Goal: Task Accomplishment & Management: Manage account settings

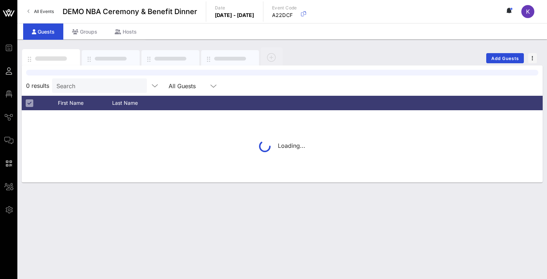
click at [31, 11] on link "All Events" at bounding box center [40, 12] width 35 height 12
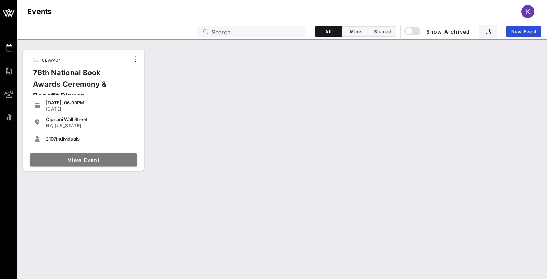
click at [85, 157] on span "View Event" at bounding box center [83, 160] width 101 height 6
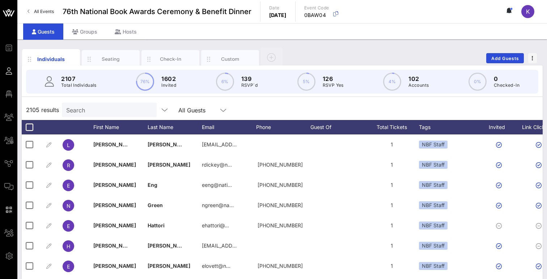
click at [85, 106] on input "Search" at bounding box center [108, 109] width 85 height 9
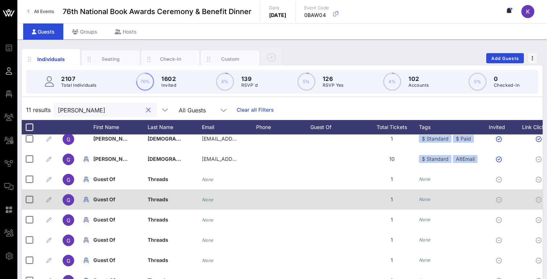
scroll to position [80, 0]
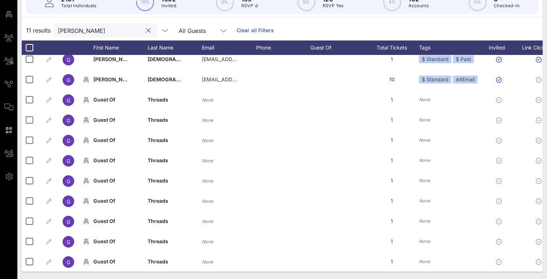
type input "[PERSON_NAME]"
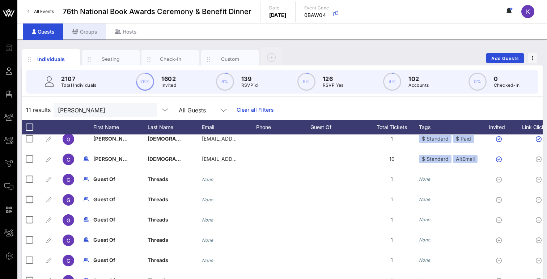
click at [76, 33] on icon at bounding box center [75, 31] width 7 height 5
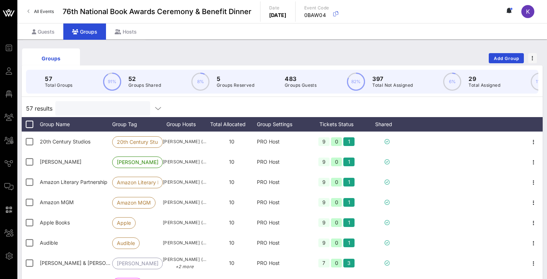
click at [107, 107] on input "text" at bounding box center [102, 108] width 85 height 9
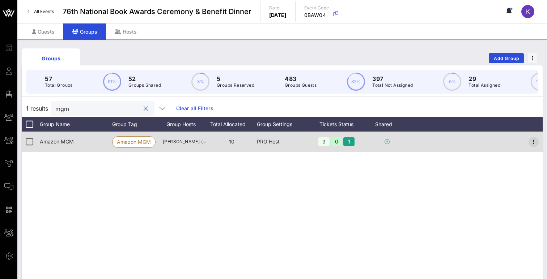
type input "mgm"
click at [531, 142] on icon "button" at bounding box center [533, 142] width 9 height 9
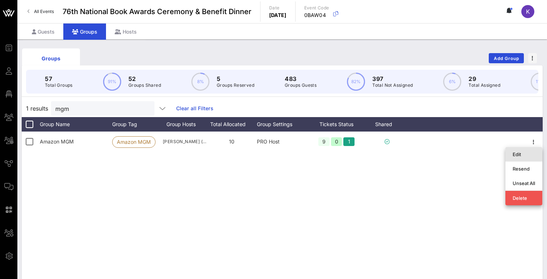
click at [517, 153] on div "Edit" at bounding box center [524, 155] width 22 height 6
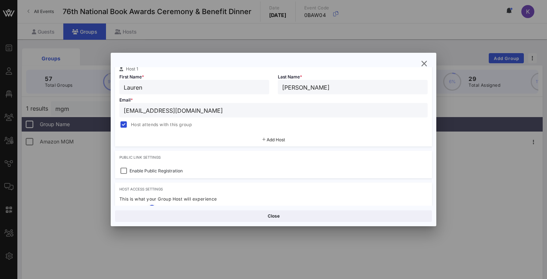
click at [267, 139] on span "Add Host" at bounding box center [276, 139] width 18 height 5
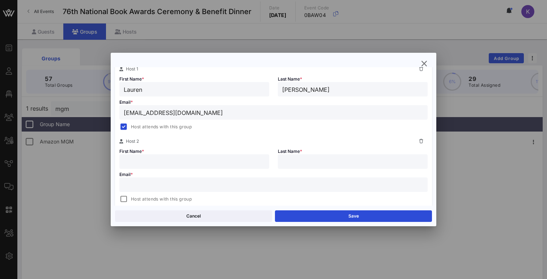
click at [149, 159] on input "text" at bounding box center [194, 161] width 141 height 9
type input "Jack"
click at [294, 160] on input "text" at bounding box center [352, 161] width 141 height 9
type input "[PERSON_NAME]"
click at [173, 184] on input "text" at bounding box center [274, 184] width 300 height 9
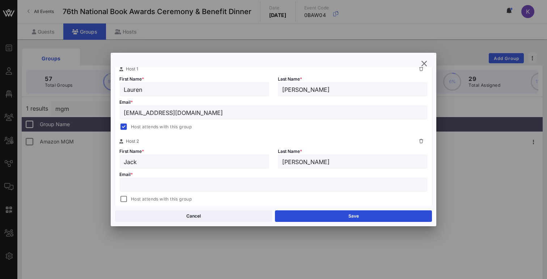
paste input "[EMAIL_ADDRESS][PERSON_NAME][DOMAIN_NAME]"
type input "[EMAIL_ADDRESS][PERSON_NAME][DOMAIN_NAME]"
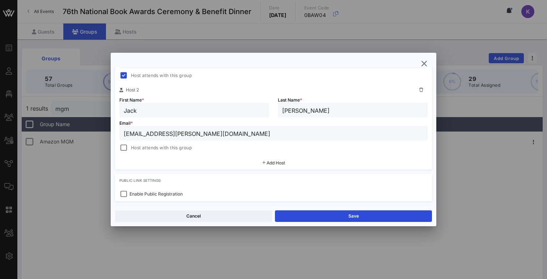
scroll to position [194, 0]
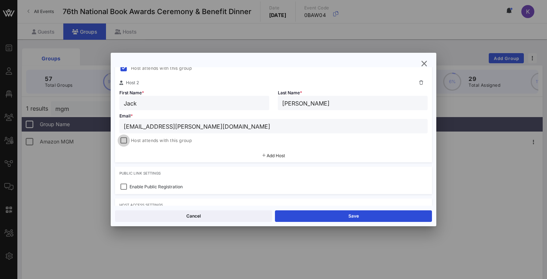
click at [123, 143] on div at bounding box center [124, 141] width 10 height 10
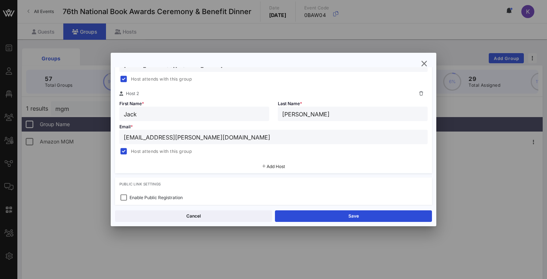
scroll to position [176, 0]
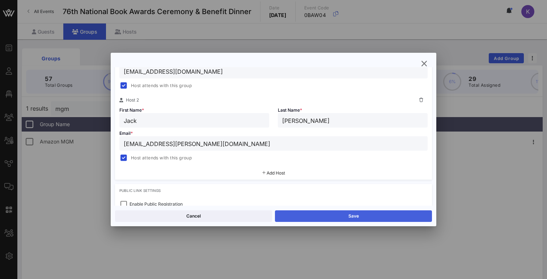
click at [296, 213] on button "Save" at bounding box center [353, 217] width 157 height 12
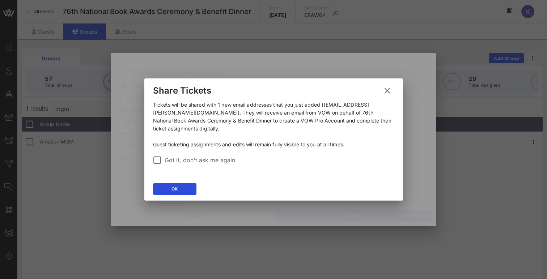
click at [387, 90] on icon at bounding box center [387, 90] width 13 height 13
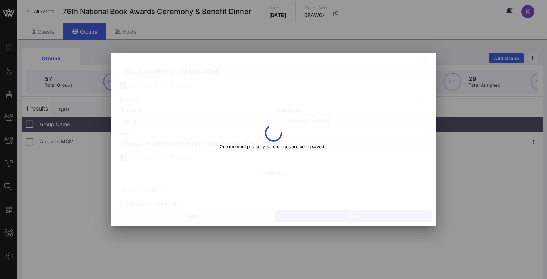
click at [261, 141] on div "One moment please, your changes are being saved..." at bounding box center [274, 139] width 108 height 30
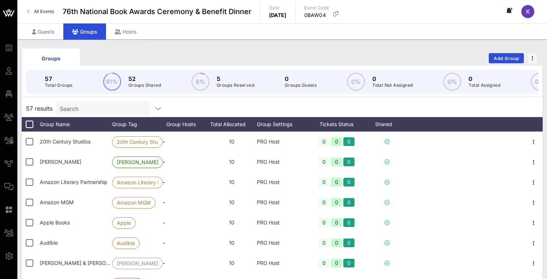
click at [101, 103] on div "Search" at bounding box center [102, 108] width 85 height 14
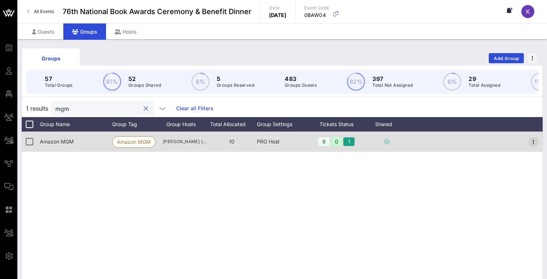
type input "mgm"
click at [531, 140] on icon "button" at bounding box center [533, 142] width 9 height 9
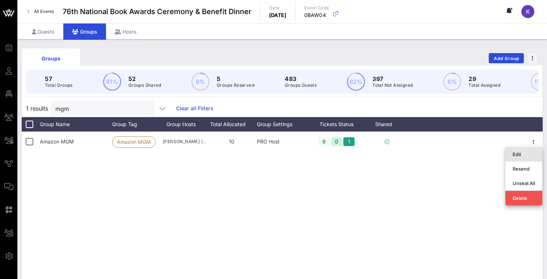
click at [516, 152] on div "Edit" at bounding box center [524, 155] width 22 height 6
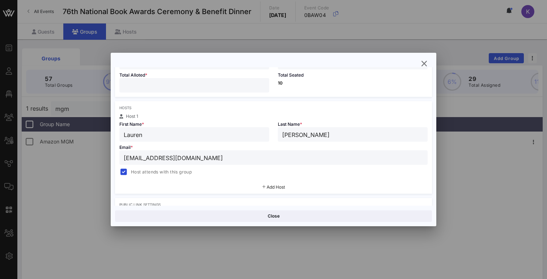
scroll to position [146, 0]
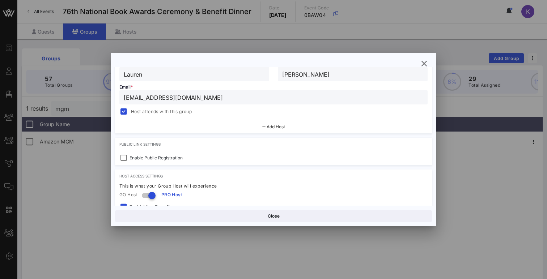
click at [268, 127] on span "Add Host" at bounding box center [276, 126] width 18 height 5
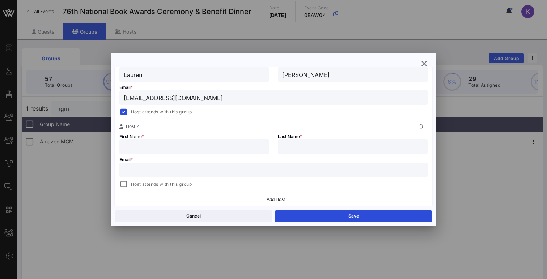
click at [188, 149] on input "text" at bounding box center [194, 146] width 141 height 9
type input "Jack"
click at [296, 143] on input "text" at bounding box center [352, 146] width 141 height 9
type input "[PERSON_NAME]"
click at [173, 169] on input "text" at bounding box center [274, 169] width 300 height 9
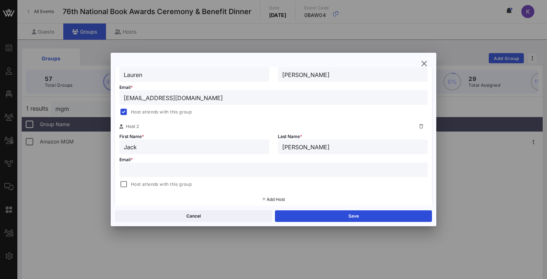
paste input "[EMAIL_ADDRESS][PERSON_NAME][DOMAIN_NAME]"
type input "[EMAIL_ADDRESS][PERSON_NAME][DOMAIN_NAME]"
click at [126, 184] on div at bounding box center [124, 184] width 10 height 10
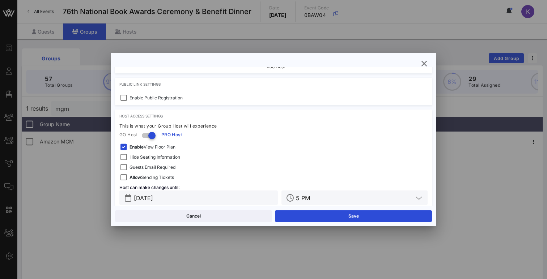
scroll to position [284, 0]
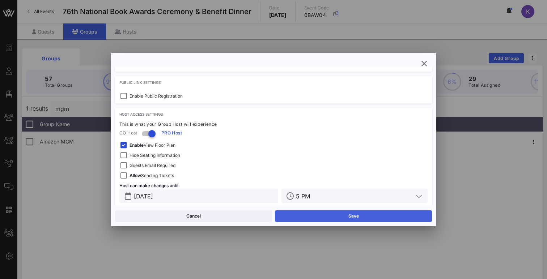
click at [297, 214] on button "Save" at bounding box center [353, 217] width 157 height 12
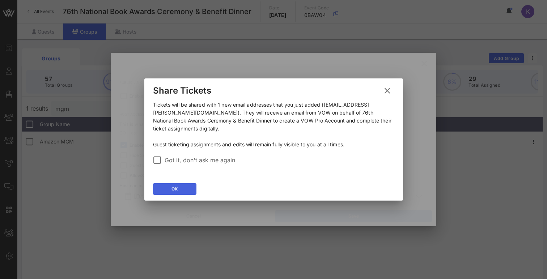
click at [179, 187] on button "OK" at bounding box center [174, 189] width 43 height 12
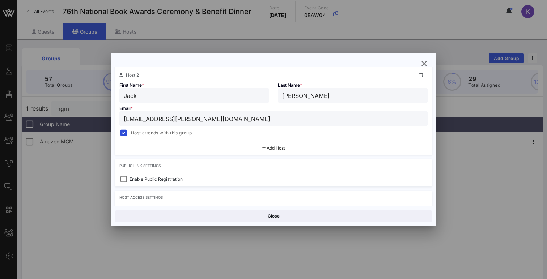
scroll to position [204, 0]
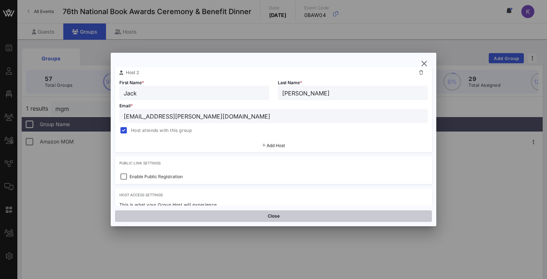
click at [273, 217] on button "Close" at bounding box center [273, 217] width 317 height 12
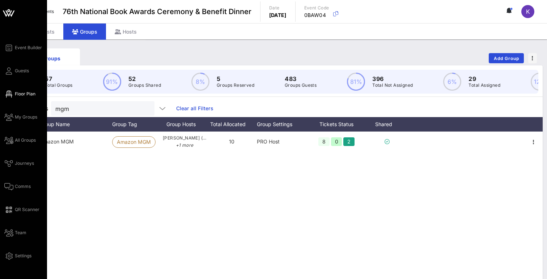
click at [18, 92] on span "Floor Plan" at bounding box center [25, 94] width 21 height 7
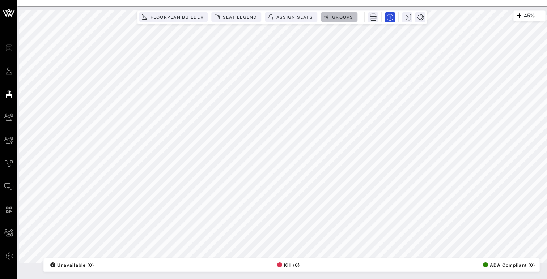
click at [342, 17] on span "Groups" at bounding box center [343, 16] width 22 height 5
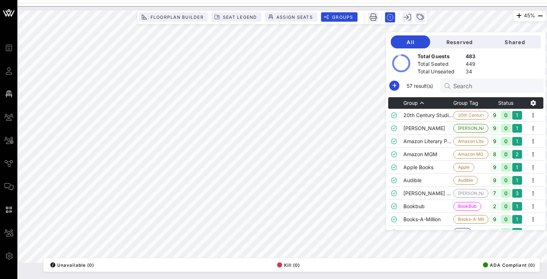
click at [483, 89] on input "Search" at bounding box center [495, 85] width 85 height 9
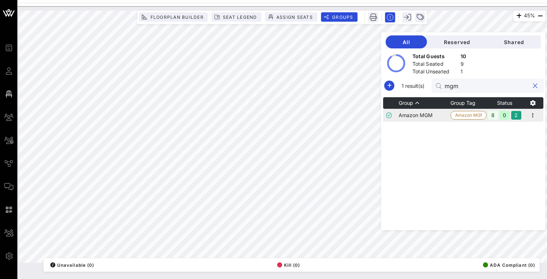
type input "mgm"
click at [432, 118] on td "Amazon MGM" at bounding box center [425, 115] width 52 height 13
click at [284, 17] on span "Assign Seats" at bounding box center [294, 16] width 37 height 5
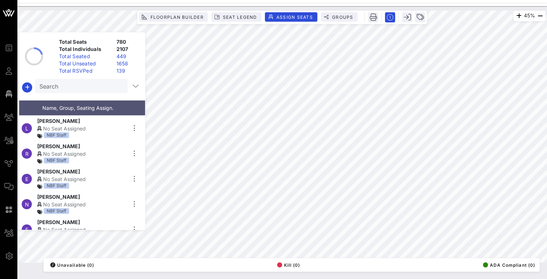
click at [70, 89] on input "Search" at bounding box center [80, 85] width 82 height 9
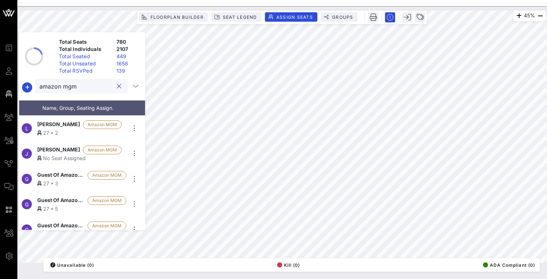
click at [69, 89] on input "amazon mgm" at bounding box center [76, 85] width 74 height 9
type input "amazon mgm"
click at [48, 154] on div "No Seat Assigned" at bounding box center [81, 158] width 89 height 8
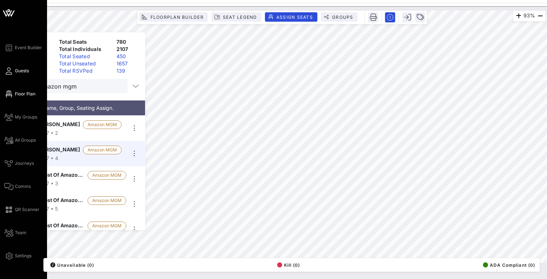
click at [15, 72] on span "Guests" at bounding box center [22, 71] width 14 height 7
